Goal: Obtain resource: Download file/media

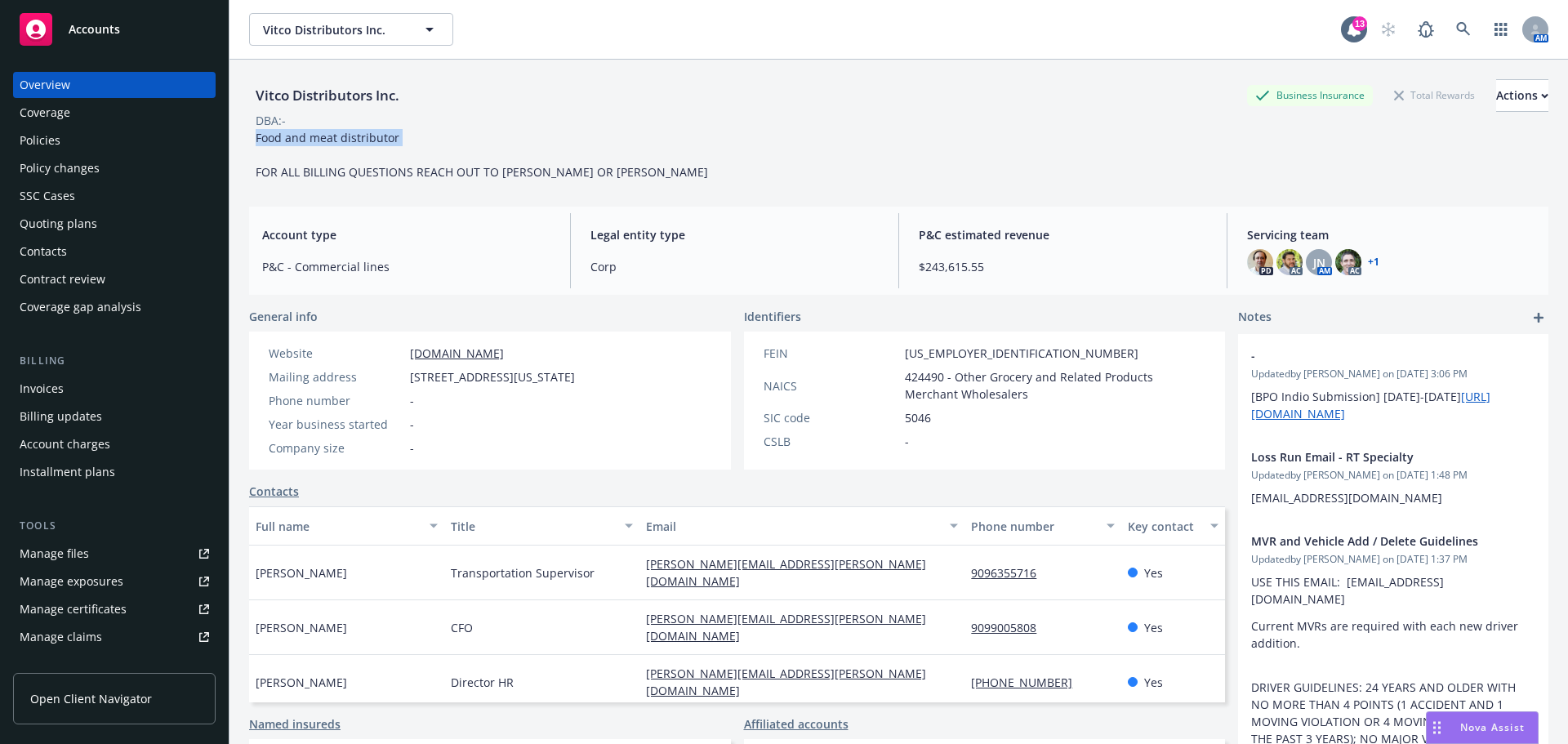
click at [80, 154] on div "Policies" at bounding box center [114, 140] width 189 height 26
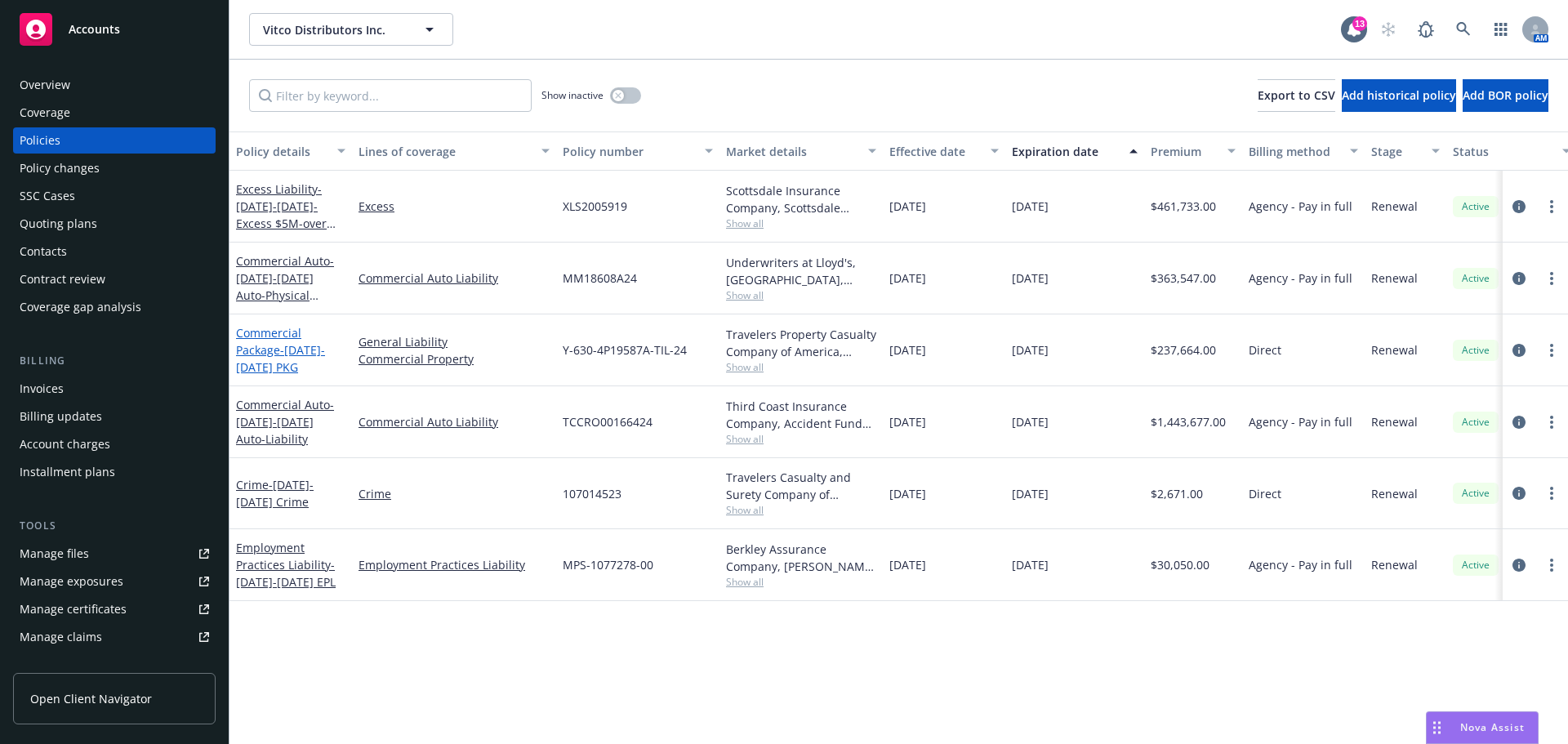
click at [263, 374] on link "Commercial Package - [DATE]-[DATE] PKG" at bounding box center [280, 350] width 89 height 50
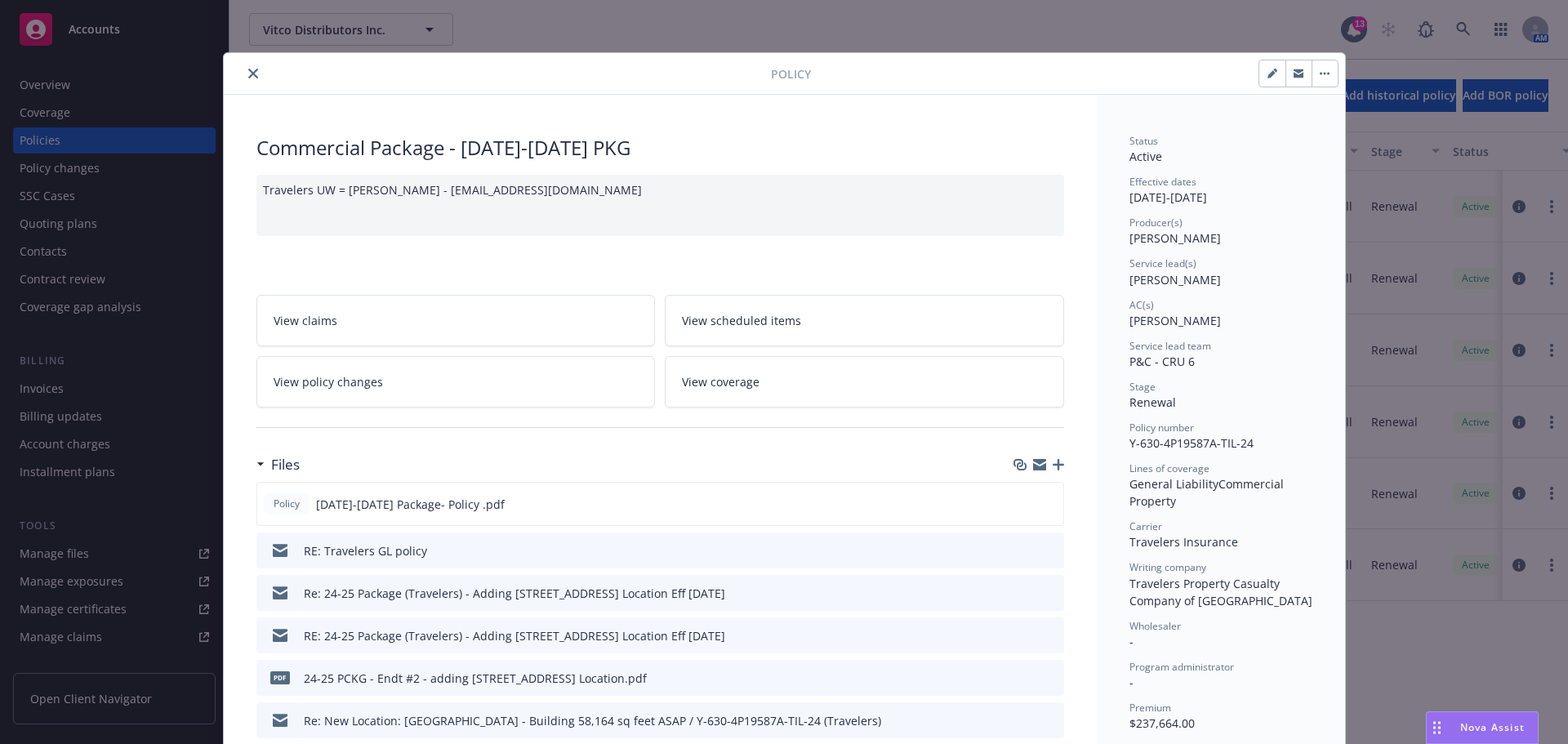
click at [679, 696] on div "pdf 24-25 PCKG - Endt #2 - adding [STREET_ADDRESS] Location.pdf" at bounding box center [661, 677] width 808 height 36
click at [1042, 683] on icon "preview file" at bounding box center [1049, 677] width 15 height 12
